Goal: Transaction & Acquisition: Download file/media

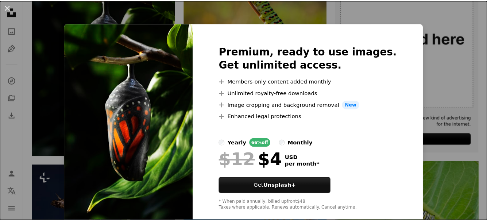
scroll to position [219, 0]
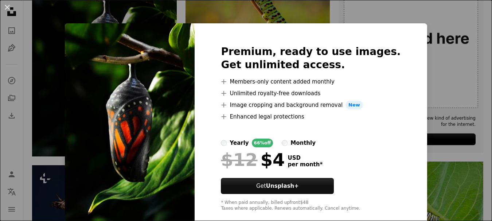
click at [443, 152] on div "An X shape Premium, ready to use images. Get unlimited access. A plus sign Memb…" at bounding box center [246, 110] width 492 height 221
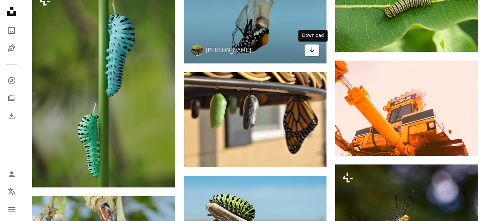
scroll to position [766, 0]
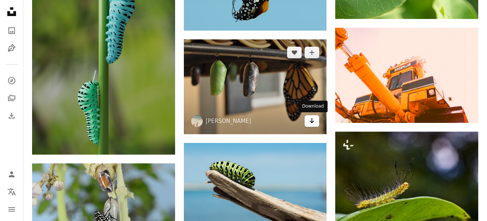
click at [310, 122] on icon "Arrow pointing down" at bounding box center [312, 120] width 6 height 9
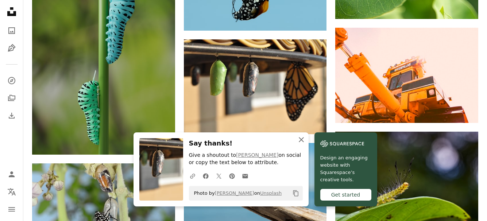
click at [302, 139] on icon "button" at bounding box center [301, 139] width 5 height 5
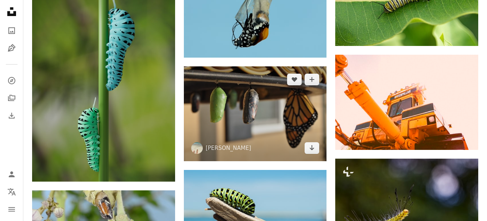
scroll to position [693, 0]
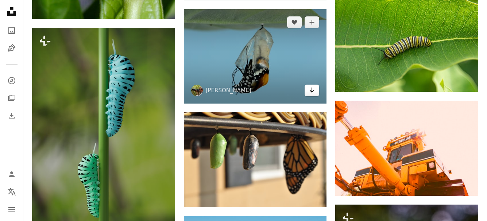
click at [309, 92] on icon "Arrow pointing down" at bounding box center [312, 90] width 6 height 9
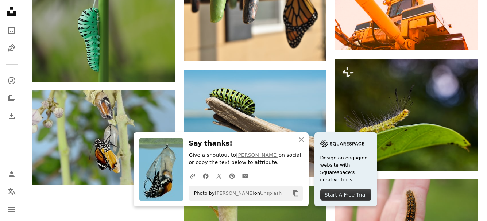
scroll to position [912, 0]
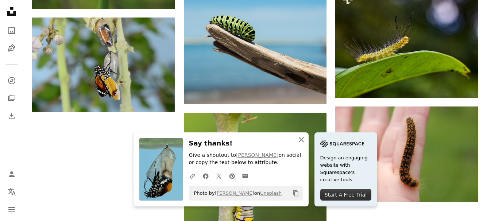
click at [301, 141] on icon "An X shape" at bounding box center [301, 139] width 9 height 9
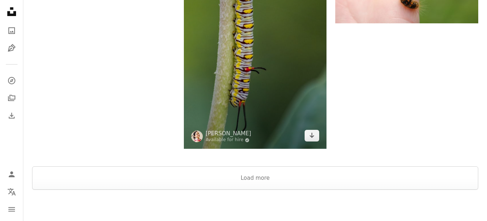
scroll to position [1094, 0]
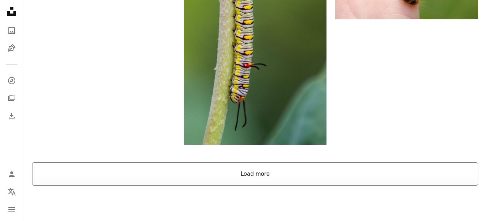
click at [266, 177] on button "Load more" at bounding box center [255, 173] width 446 height 23
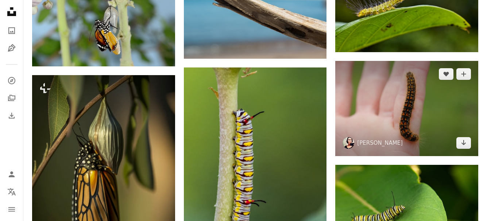
scroll to position [948, 0]
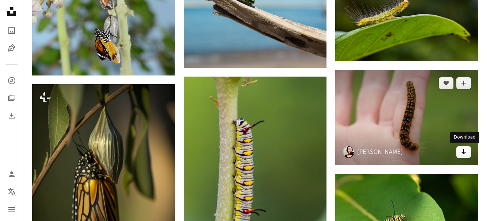
click at [470, 157] on link "Arrow pointing down" at bounding box center [463, 152] width 15 height 12
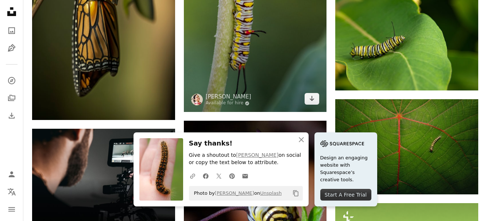
scroll to position [1130, 0]
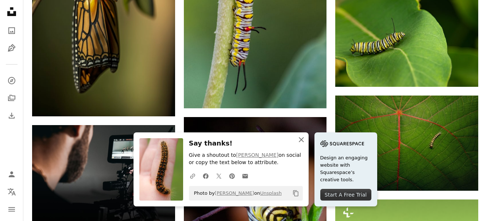
click at [301, 139] on icon "button" at bounding box center [301, 139] width 5 height 5
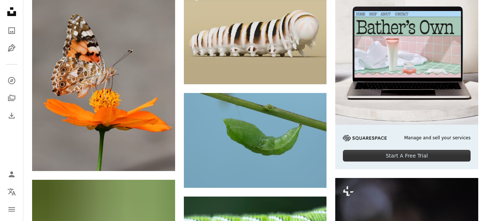
scroll to position [2225, 0]
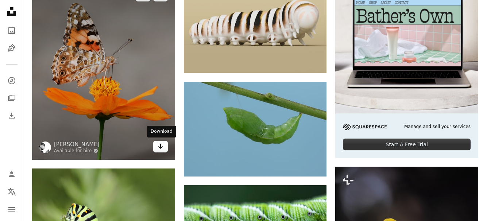
click at [159, 146] on icon "Arrow pointing down" at bounding box center [161, 146] width 6 height 9
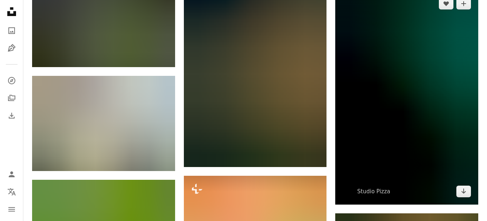
scroll to position [3610, 0]
